Goal: Information Seeking & Learning: Learn about a topic

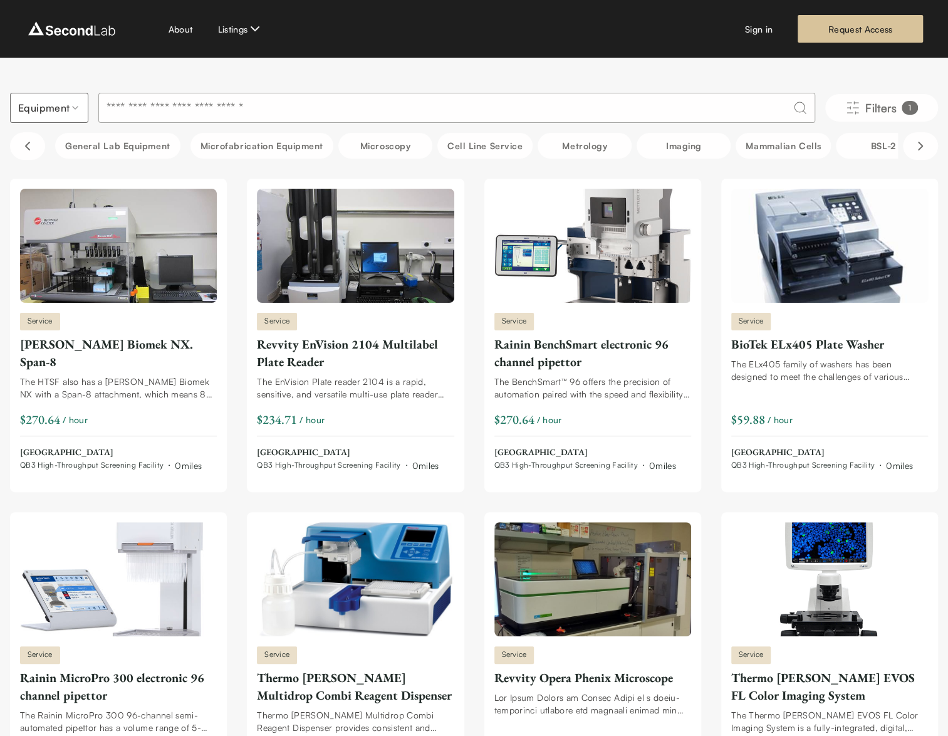
click at [291, 107] on input at bounding box center [456, 108] width 717 height 30
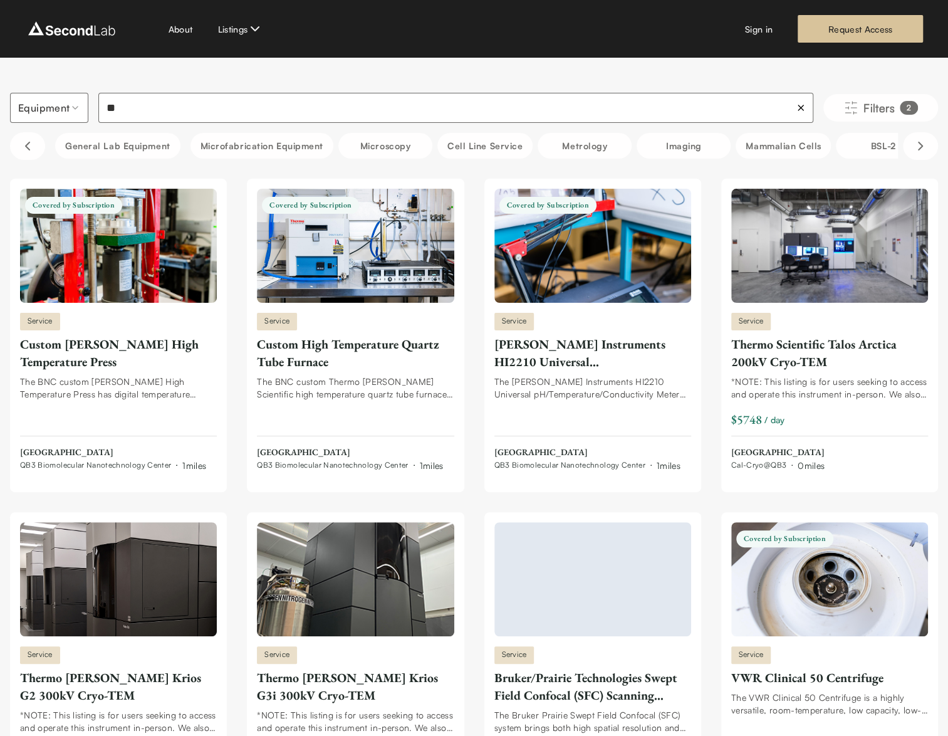
type input "*"
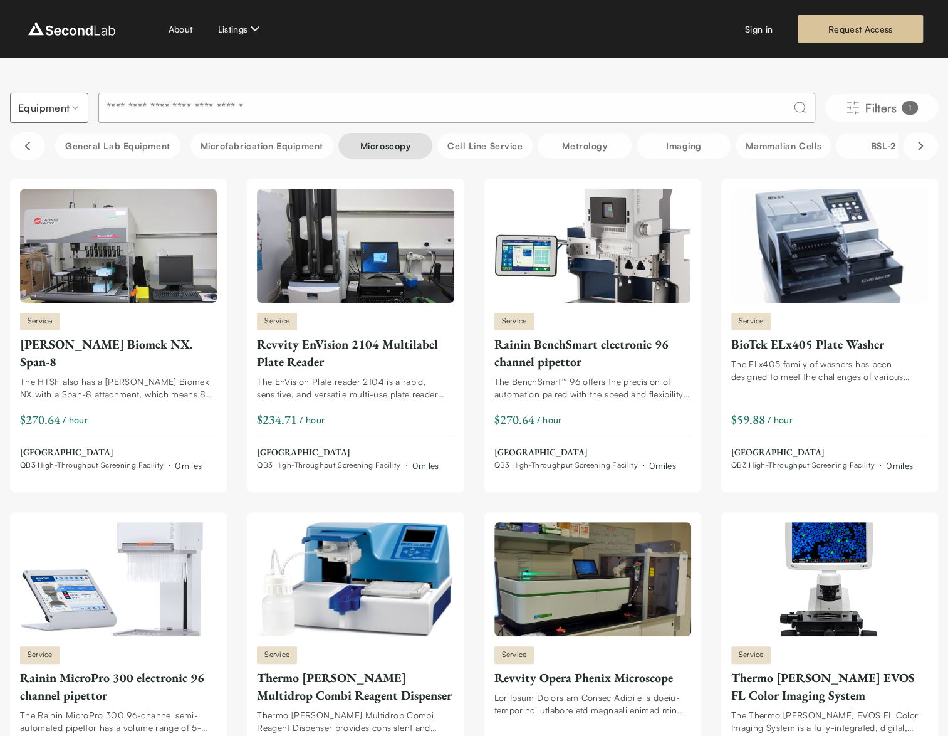
click at [367, 146] on button "Microscopy" at bounding box center [385, 146] width 94 height 26
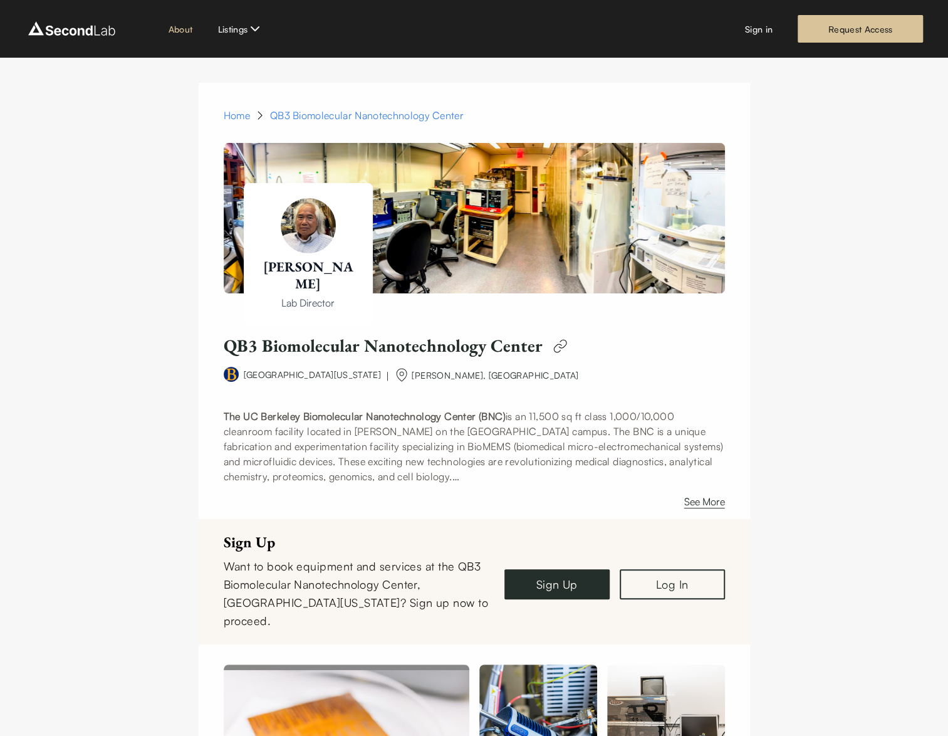
click at [182, 24] on link "About" at bounding box center [181, 29] width 24 height 13
